Goal: Task Accomplishment & Management: Use online tool/utility

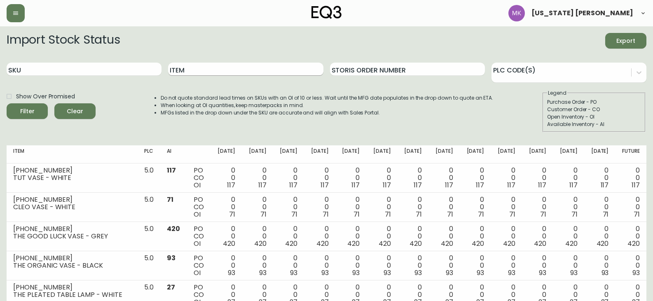
click at [202, 68] on input "Item" at bounding box center [245, 69] width 155 height 13
type input "minimal"
click at [7, 103] on button "Filter" at bounding box center [27, 111] width 41 height 16
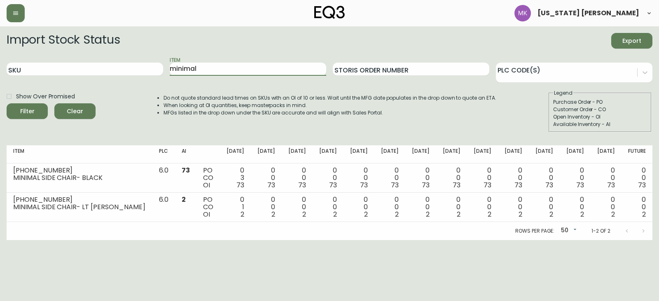
click at [150, 240] on html "[US_STATE] [PERSON_NAME] Import Stock Status Export SKU Item minimal Storis Ord…" at bounding box center [329, 120] width 659 height 240
drag, startPoint x: 212, startPoint y: 68, endPoint x: -24, endPoint y: 66, distance: 236.5
click at [0, 66] on html "[US_STATE] [PERSON_NAME] Import Stock Status Export SKU Item minimal Storis Ord…" at bounding box center [329, 120] width 659 height 240
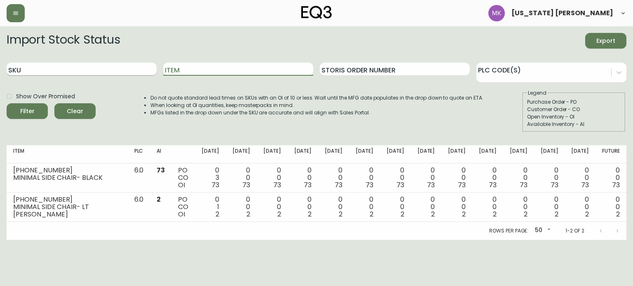
click at [94, 70] on input "SKU" at bounding box center [82, 69] width 150 height 13
paste input "3020-625-16-A"
click at [7, 103] on button "Filter" at bounding box center [27, 111] width 41 height 16
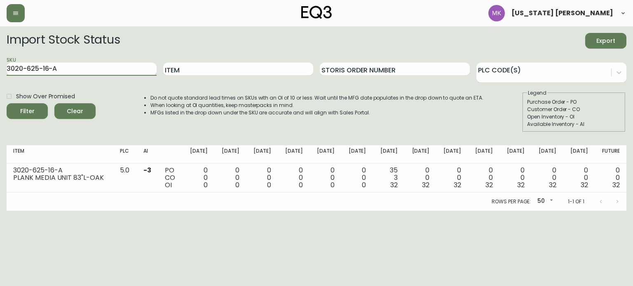
drag, startPoint x: 66, startPoint y: 70, endPoint x: 0, endPoint y: 56, distance: 67.4
click at [0, 61] on main "Import Stock Status Export SKU 3020-625-16-A Item Storis Order Number PLC Code(…" at bounding box center [316, 118] width 633 height 185
paste input "30-16-B"
click at [7, 103] on button "Filter" at bounding box center [27, 111] width 41 height 16
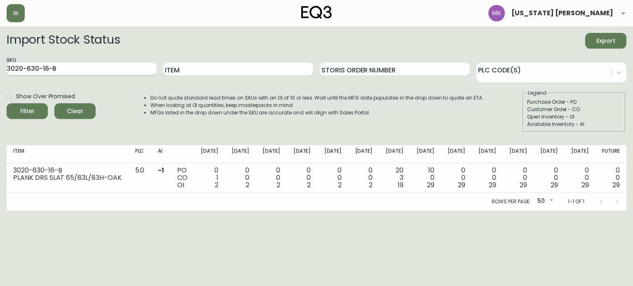
click at [75, 67] on input "3020-630-16-B" at bounding box center [82, 69] width 150 height 13
drag, startPoint x: 71, startPoint y: 69, endPoint x: 0, endPoint y: 69, distance: 70.9
click at [0, 69] on main "Import Stock Status Export SKU 3020-630-16-B Item Storis Order Number PLC Code(…" at bounding box center [316, 118] width 633 height 185
paste input "[PHONE_NUMBER]"
click at [7, 103] on button "Filter" at bounding box center [27, 111] width 41 height 16
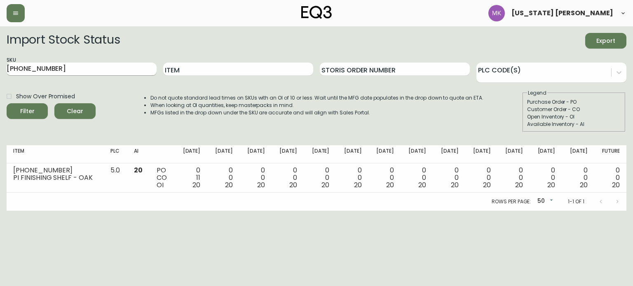
click at [52, 65] on input "[PHONE_NUMBER]" at bounding box center [82, 69] width 150 height 13
drag, startPoint x: 60, startPoint y: 67, endPoint x: 0, endPoint y: 43, distance: 64.7
click at [0, 43] on main "Import Stock Status Export SKU [PHONE_NUMBER] Item Storis Order Number PLC Code…" at bounding box center [316, 118] width 633 height 185
paste input "1"
click at [7, 103] on button "Filter" at bounding box center [27, 111] width 41 height 16
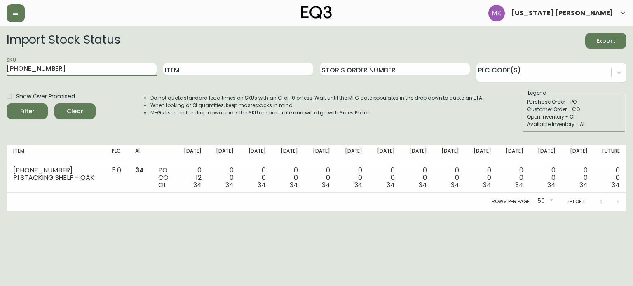
drag, startPoint x: 72, startPoint y: 66, endPoint x: 0, endPoint y: 66, distance: 71.7
click at [0, 66] on main "Import Stock Status Export SKU [PHONE_NUMBER] Item Storis Order Number PLC Code…" at bounding box center [316, 118] width 633 height 185
paste input "5"
click at [7, 103] on button "Filter" at bounding box center [27, 111] width 41 height 16
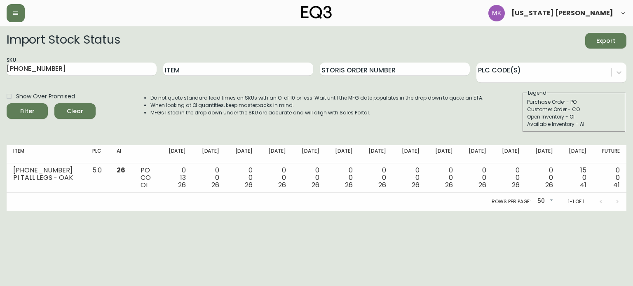
click at [87, 84] on form "Import Stock Status Export SKU [PHONE_NUMBER] Item Storis Order Number PLC Code…" at bounding box center [317, 82] width 620 height 99
drag, startPoint x: 64, startPoint y: 70, endPoint x: 0, endPoint y: 40, distance: 71.2
click at [0, 54] on main "Import Stock Status Export SKU [PHONE_NUMBER] Item Storis Order Number PLC Code…" at bounding box center [316, 118] width 633 height 185
paste input "4"
click at [7, 103] on button "Filter" at bounding box center [27, 111] width 41 height 16
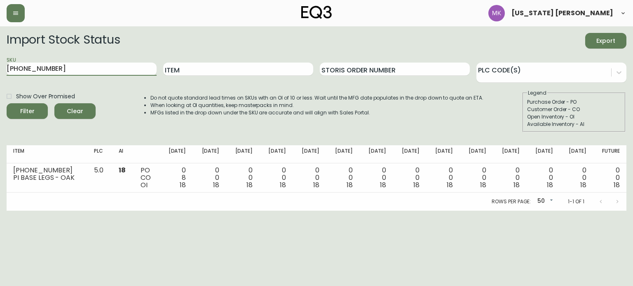
drag, startPoint x: 62, startPoint y: 70, endPoint x: 0, endPoint y: 61, distance: 62.5
click at [0, 61] on main "Import Stock Status Export SKU [PHONE_NUMBER] Item Storis Order Number PLC Code…" at bounding box center [316, 118] width 633 height 185
paste input "[PHONE_NUMBER]"
click at [7, 103] on button "Filter" at bounding box center [27, 111] width 41 height 16
drag, startPoint x: 53, startPoint y: 72, endPoint x: 0, endPoint y: 38, distance: 63.1
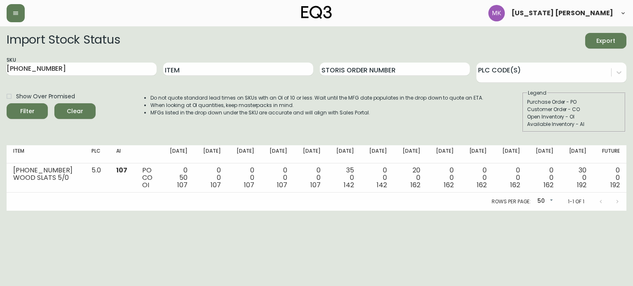
click at [0, 51] on main "Import Stock Status Export SKU [PHONE_NUMBER] Item Storis Order Number PLC Code…" at bounding box center [316, 118] width 633 height 185
paste input "[PHONE_NUMBER]"
click at [7, 103] on button "Filter" at bounding box center [27, 111] width 41 height 16
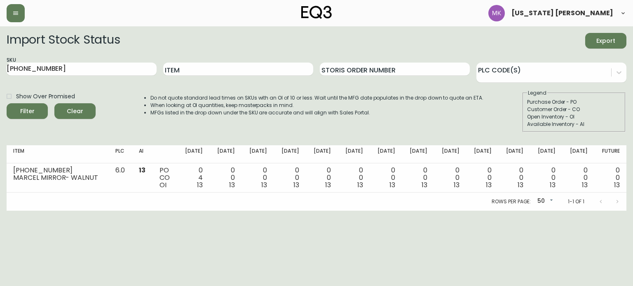
drag, startPoint x: 45, startPoint y: 70, endPoint x: 0, endPoint y: 53, distance: 47.6
click at [0, 54] on main "Import Stock Status Export SKU [PHONE_NUMBER] Item Storis Order Number PLC Code…" at bounding box center [316, 118] width 633 height 185
paste input "[PHONE_NUMBER]"
type input "[PHONE_NUMBER]"
click at [7, 103] on button "Filter" at bounding box center [27, 111] width 41 height 16
